Goal: Information Seeking & Learning: Learn about a topic

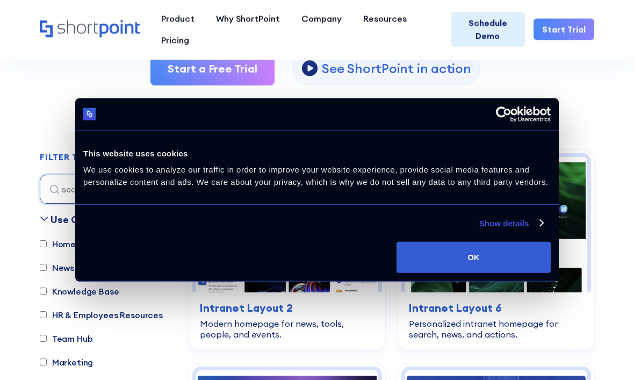
scroll to position [215, 0]
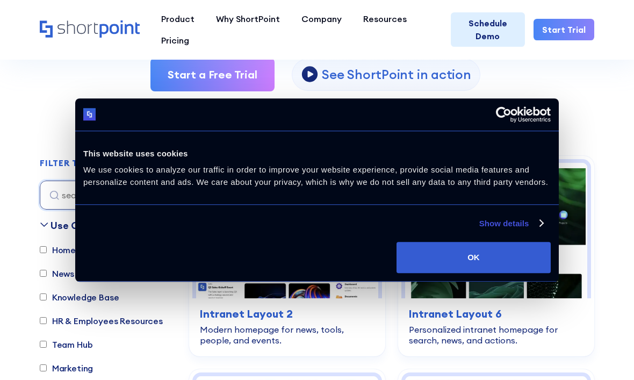
click at [524, 273] on button "OK" at bounding box center [473, 257] width 154 height 31
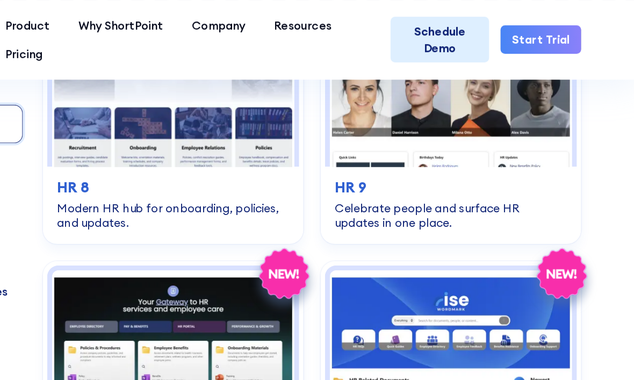
scroll to position [1454, 0]
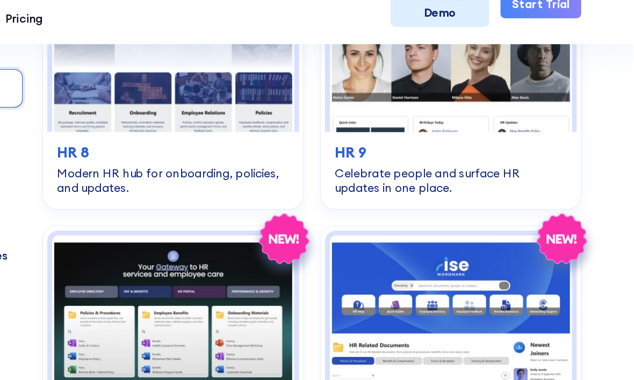
click at [412, 228] on img at bounding box center [496, 271] width 182 height 135
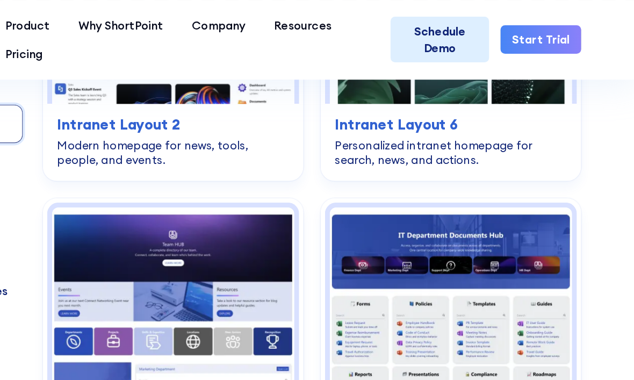
scroll to position [431, 0]
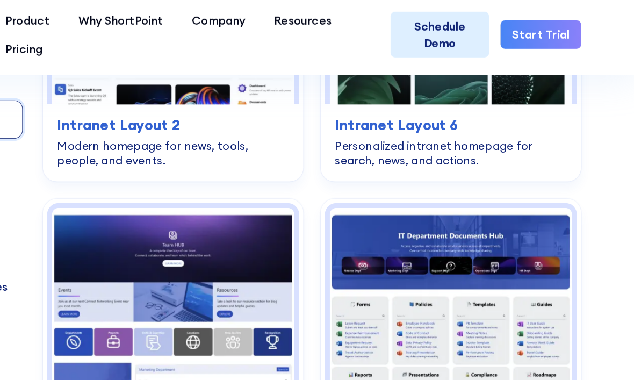
click at [405, 199] on img at bounding box center [496, 227] width 182 height 135
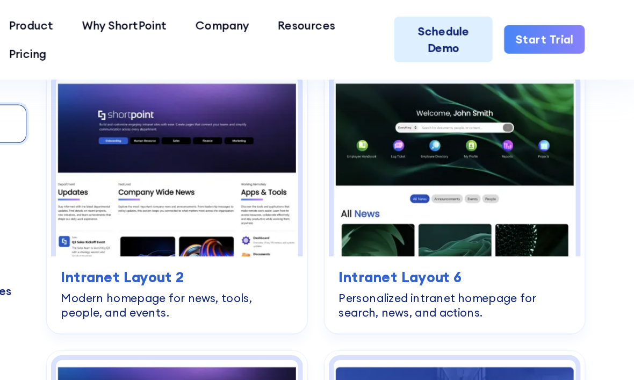
scroll to position [320, 0]
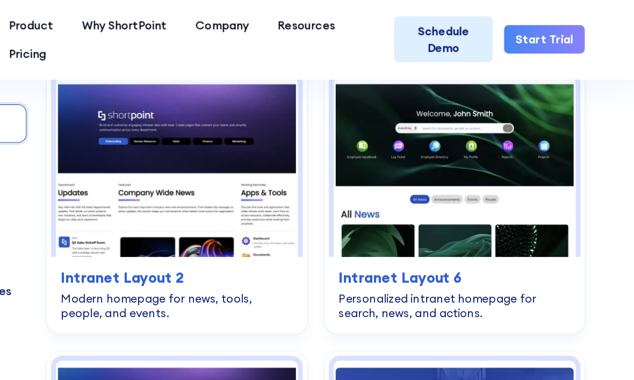
click at [407, 87] on img at bounding box center [496, 125] width 182 height 135
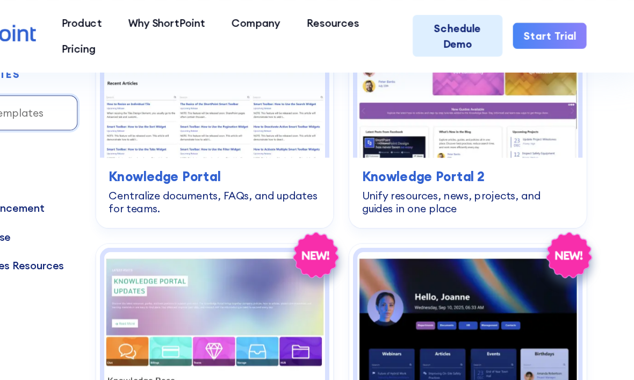
scroll to position [3978, 0]
